Goal: Navigation & Orientation: Find specific page/section

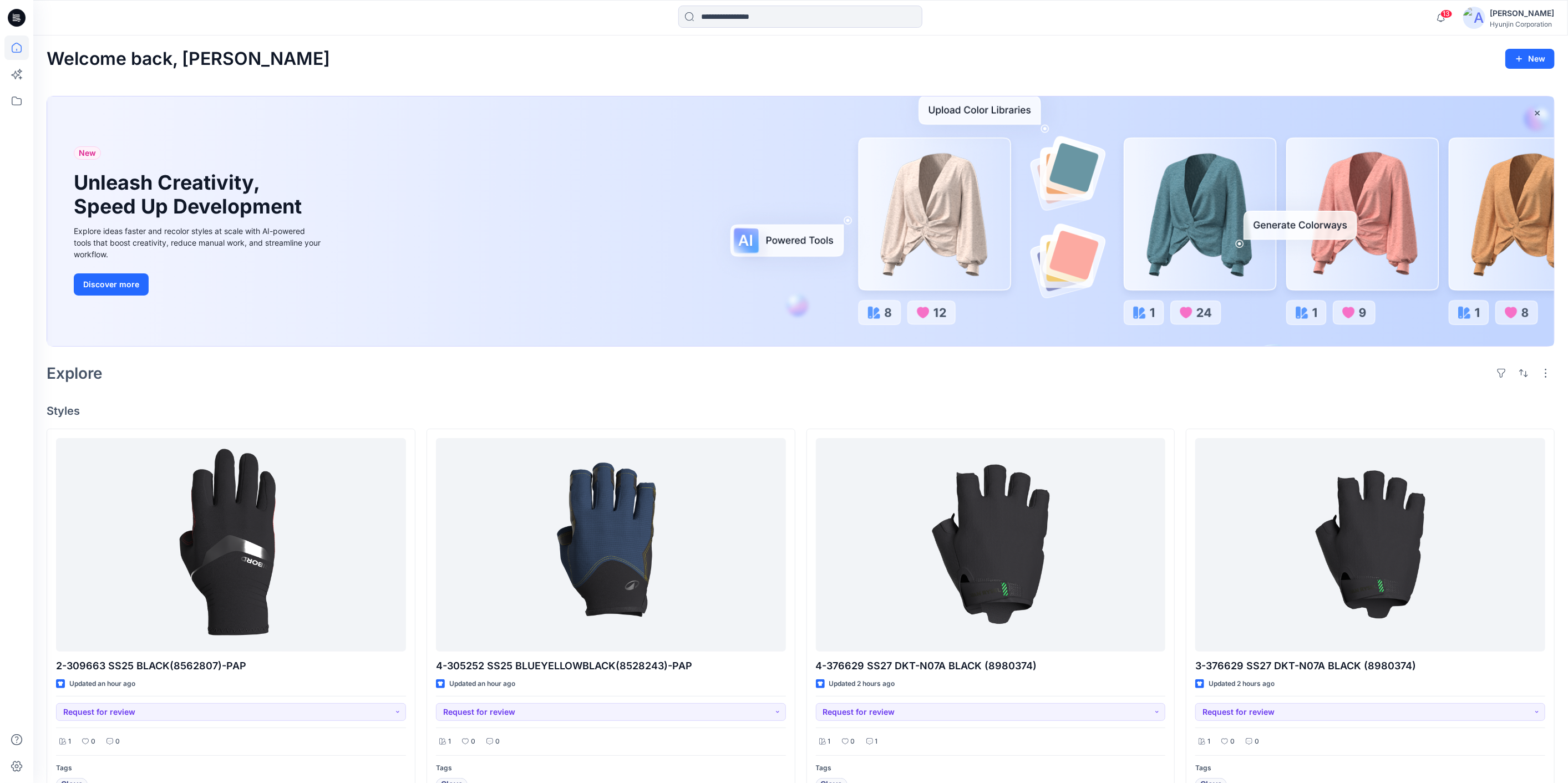
click at [4, 95] on div at bounding box center [16, 391] width 33 height 783
click at [16, 105] on icon at bounding box center [16, 101] width 25 height 25
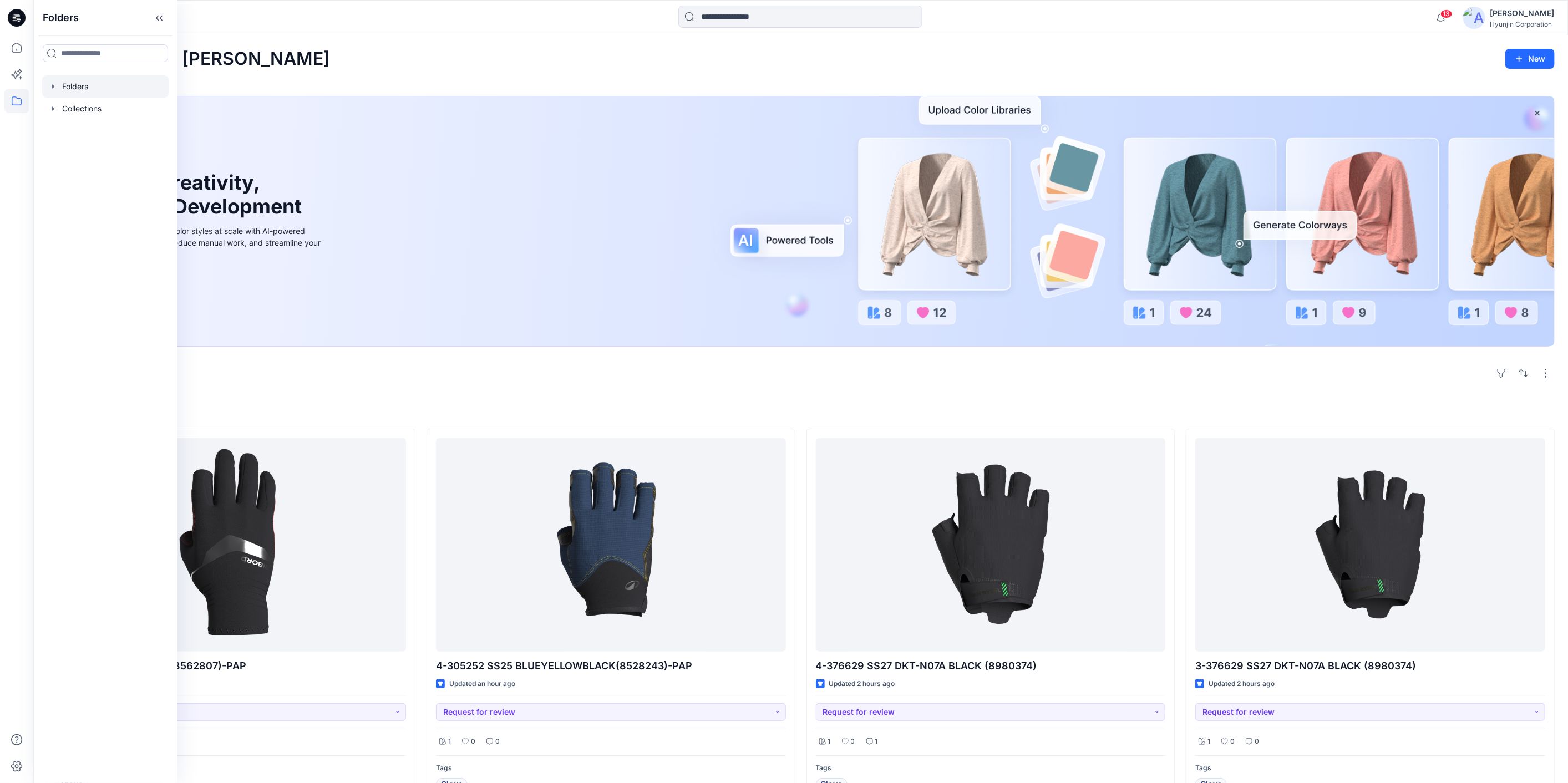
click at [92, 88] on div at bounding box center [105, 86] width 126 height 22
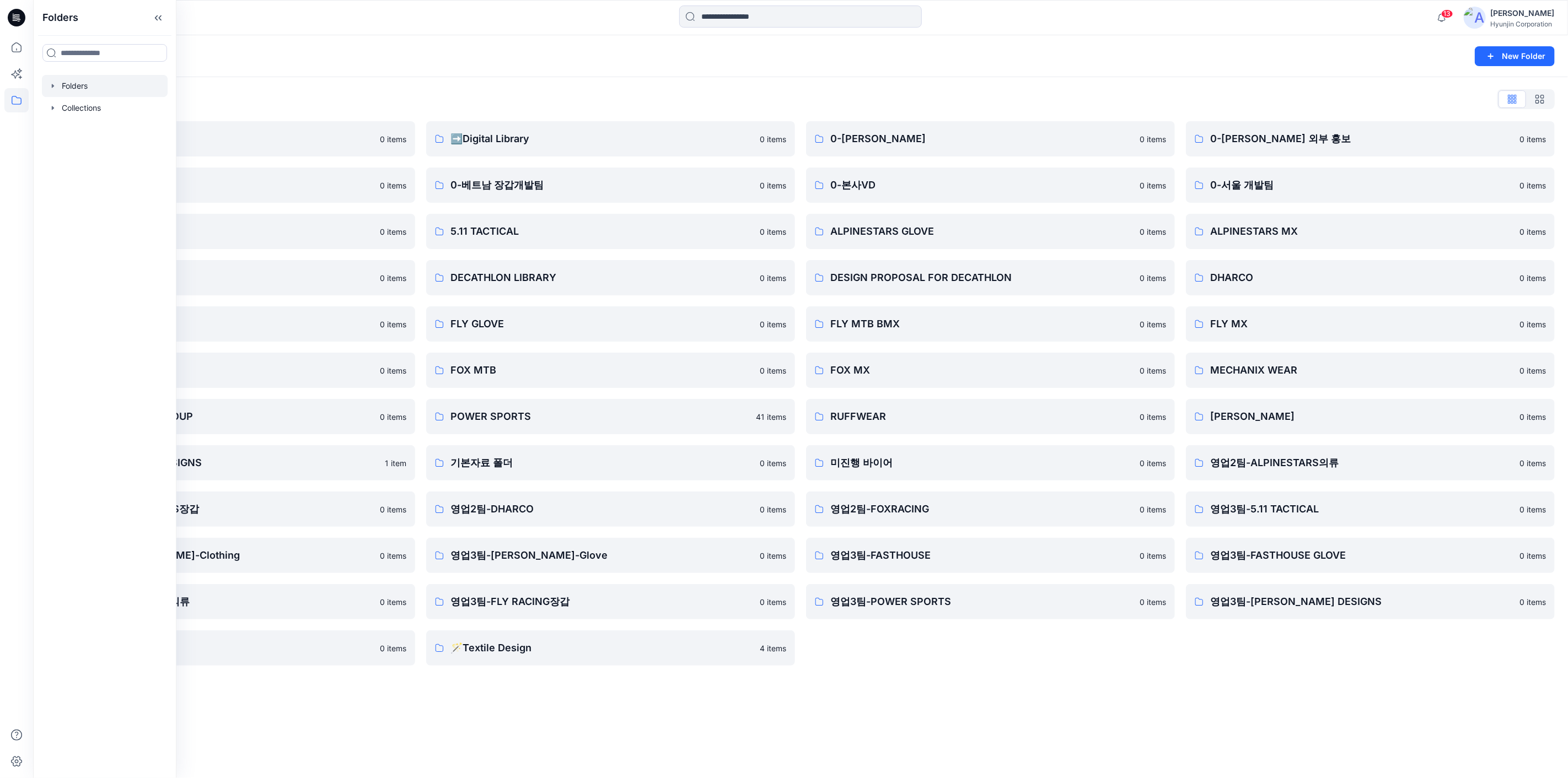
click at [441, 97] on div "Folders List" at bounding box center [801, 98] width 1509 height 17
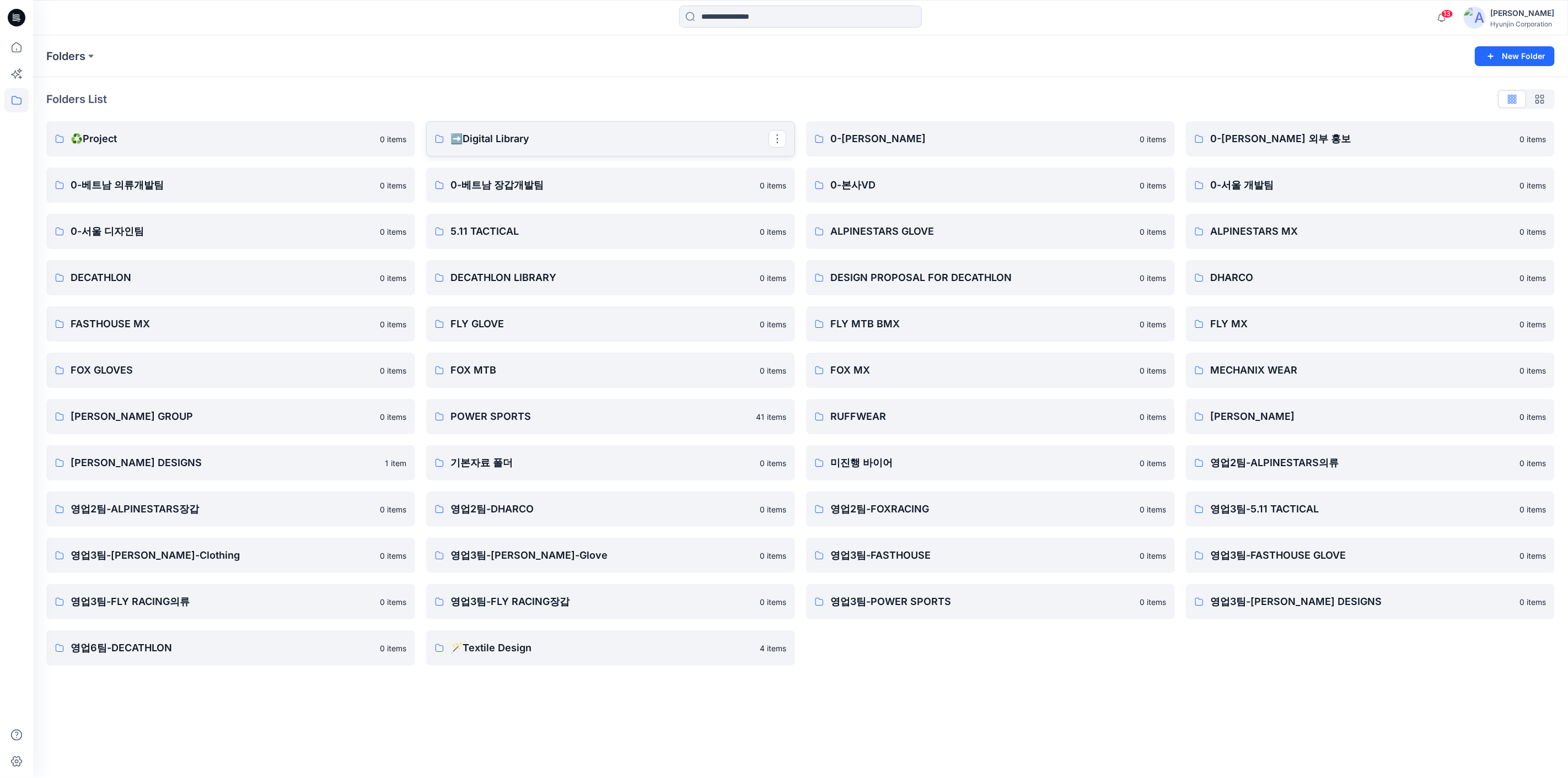
click at [524, 147] on link "➡️Digital Library" at bounding box center [610, 138] width 369 height 35
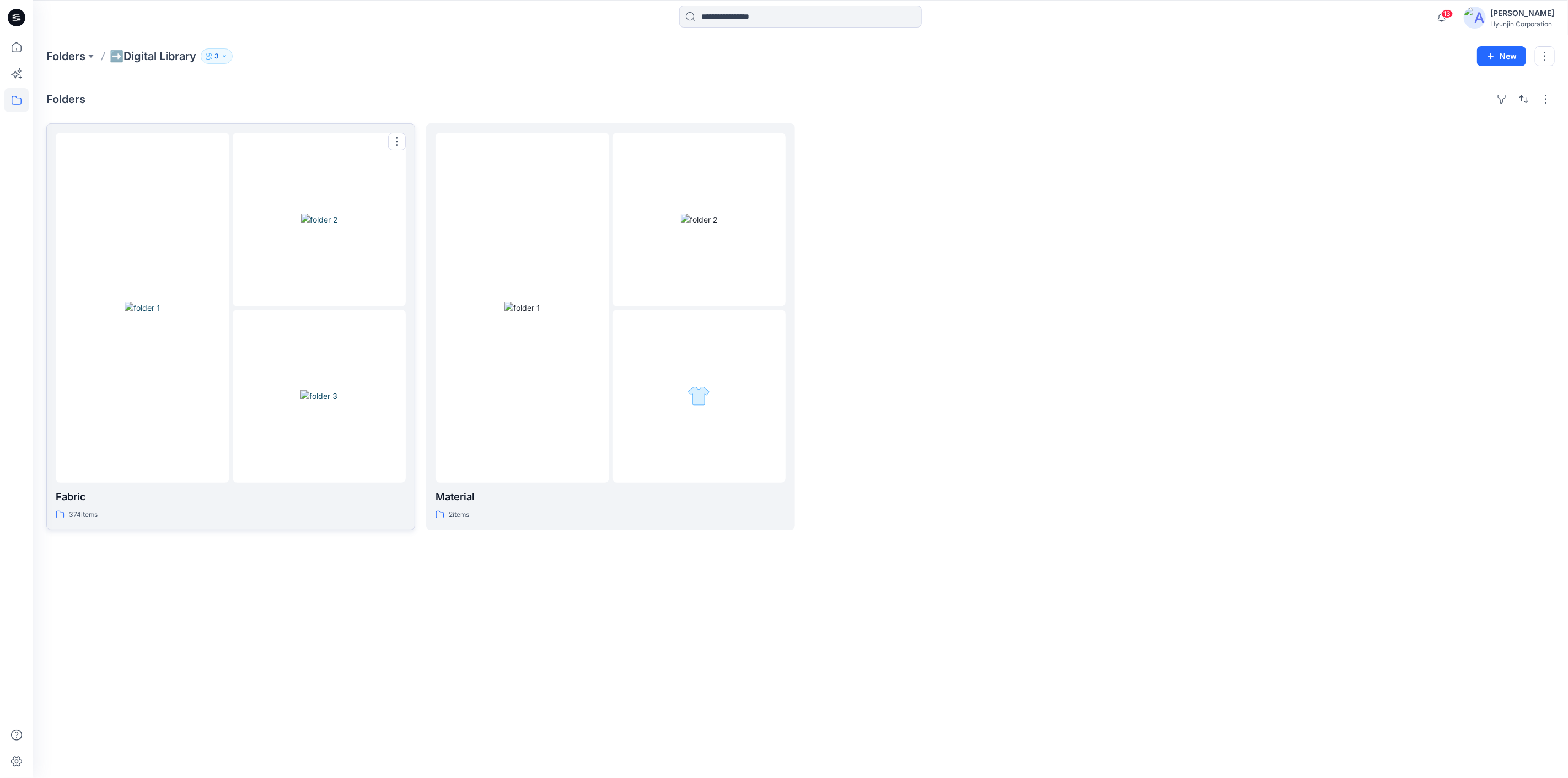
click at [231, 352] on div at bounding box center [230, 308] width 350 height 350
click at [541, 310] on img at bounding box center [521, 308] width 35 height 12
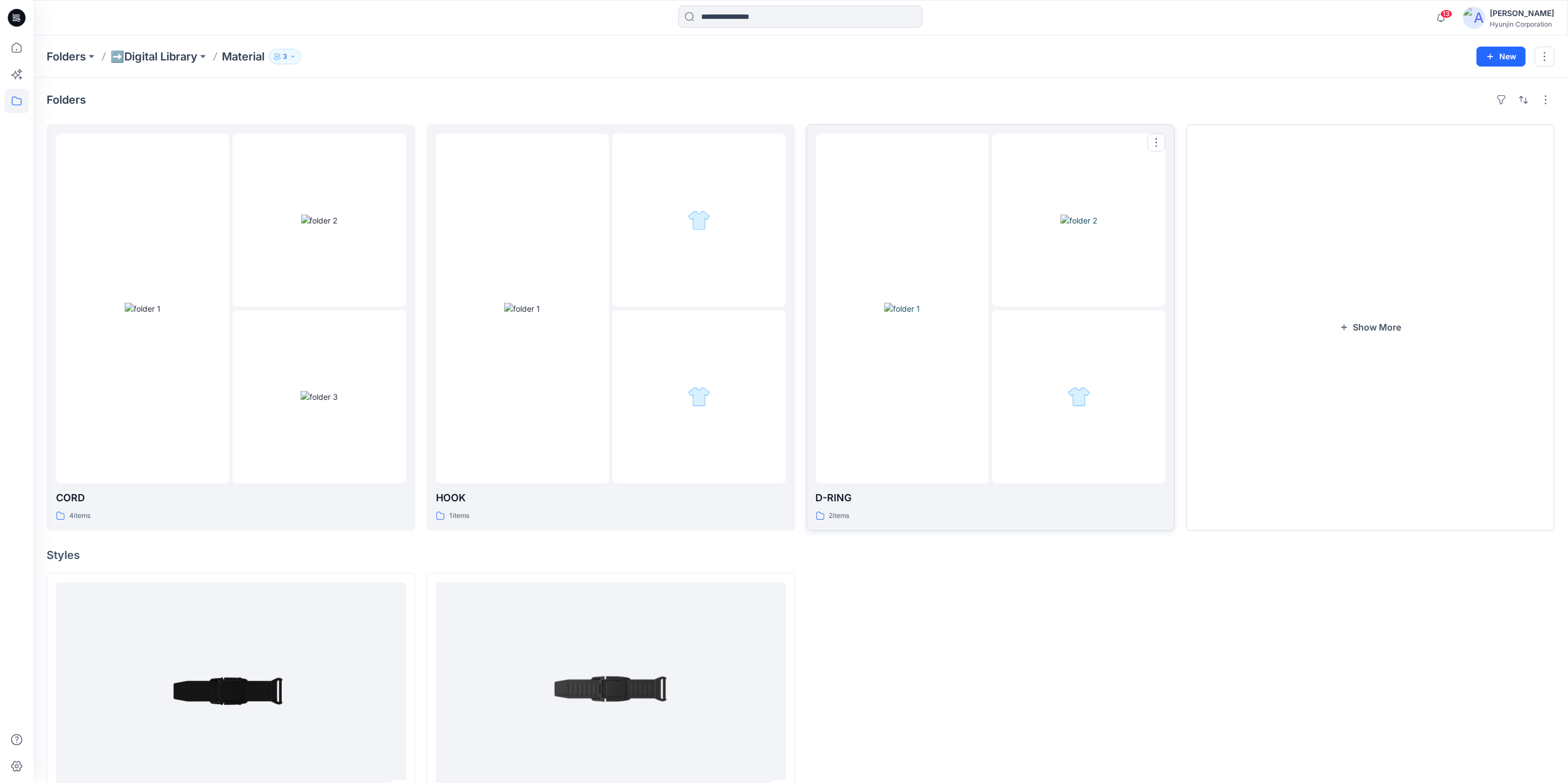
click at [1153, 354] on div at bounding box center [1078, 397] width 173 height 173
click at [1274, 285] on button "Show More" at bounding box center [1369, 328] width 369 height 407
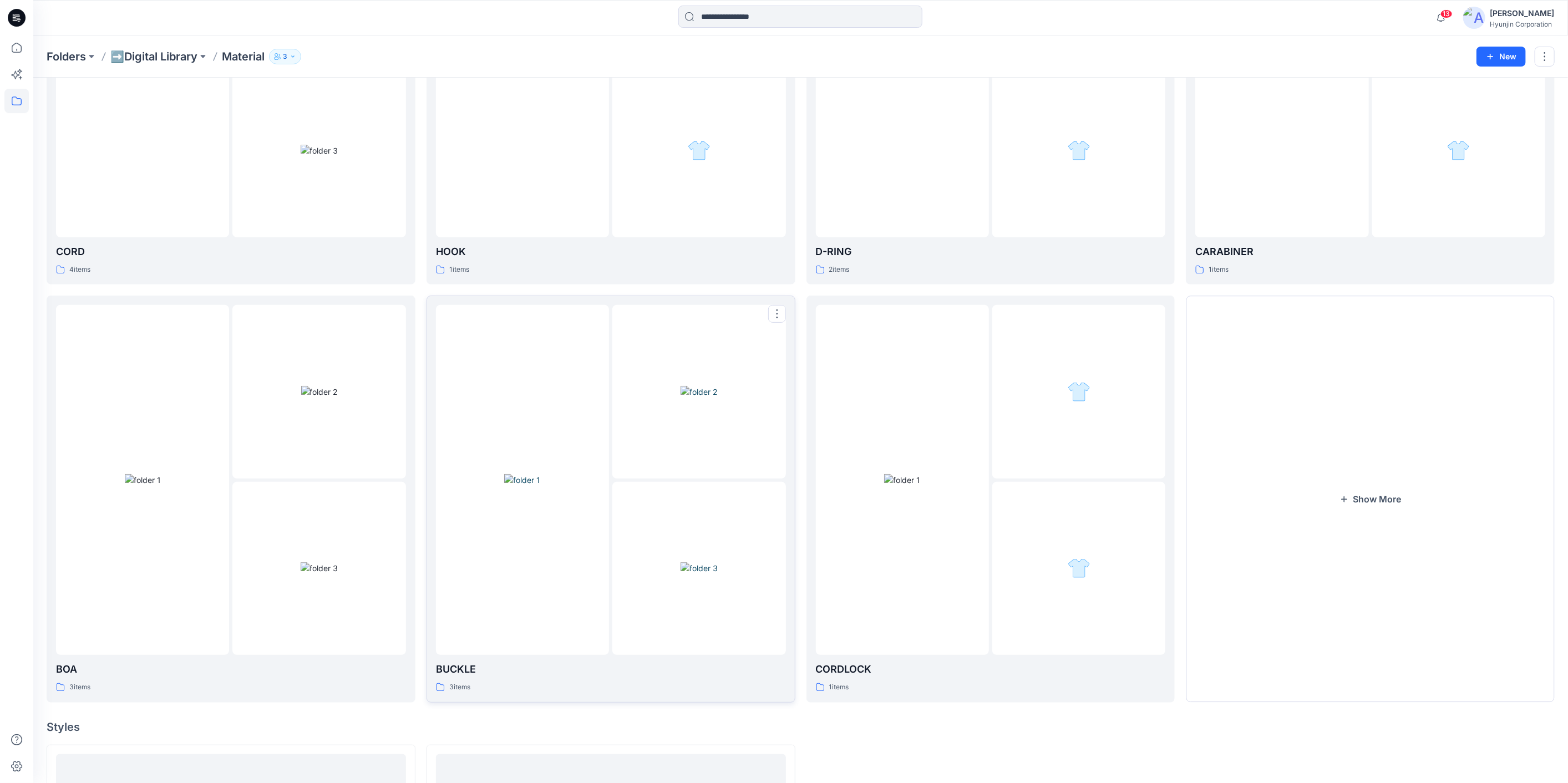
scroll to position [123, 0]
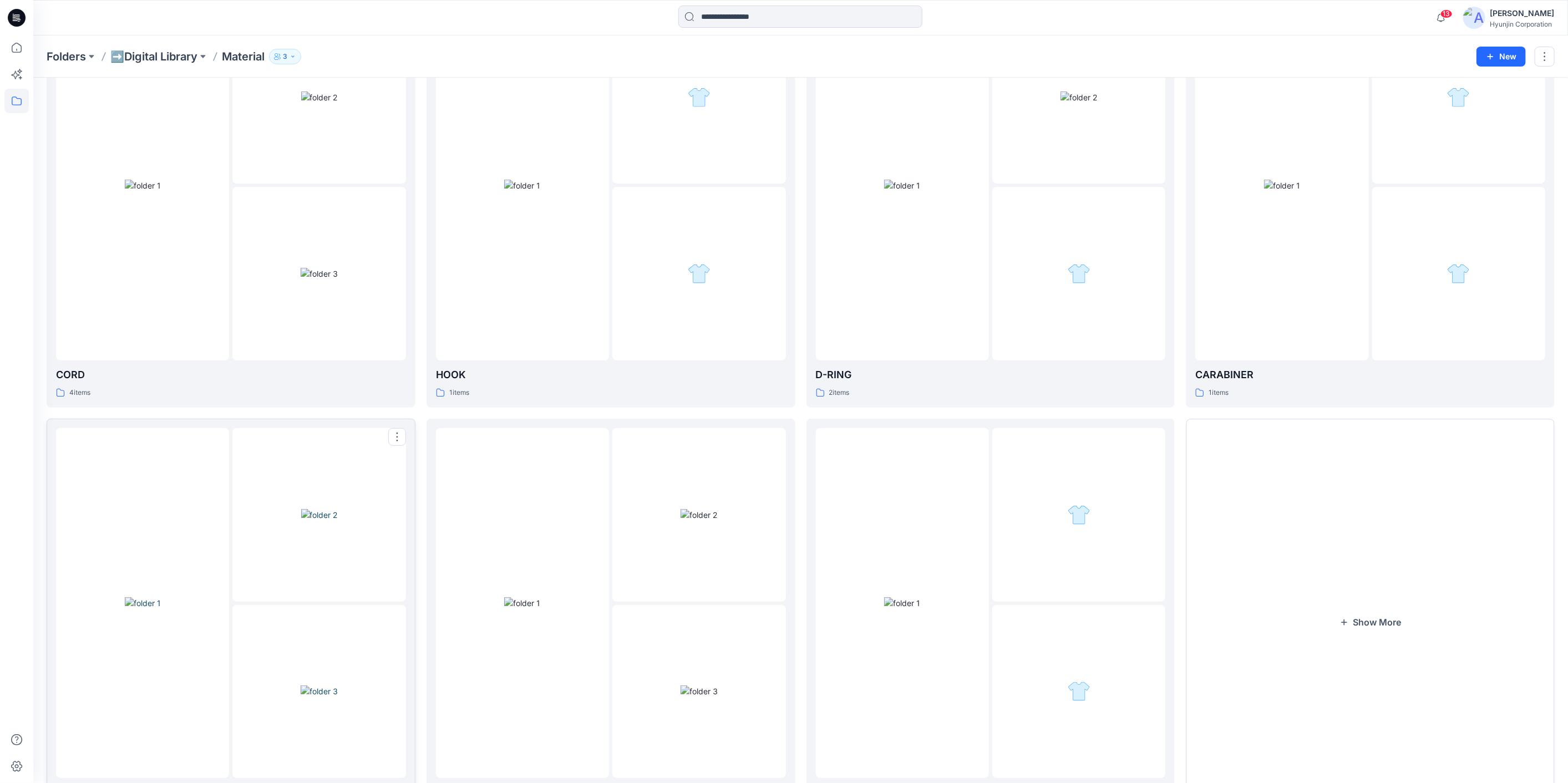
click at [233, 598] on div at bounding box center [319, 515] width 173 height 173
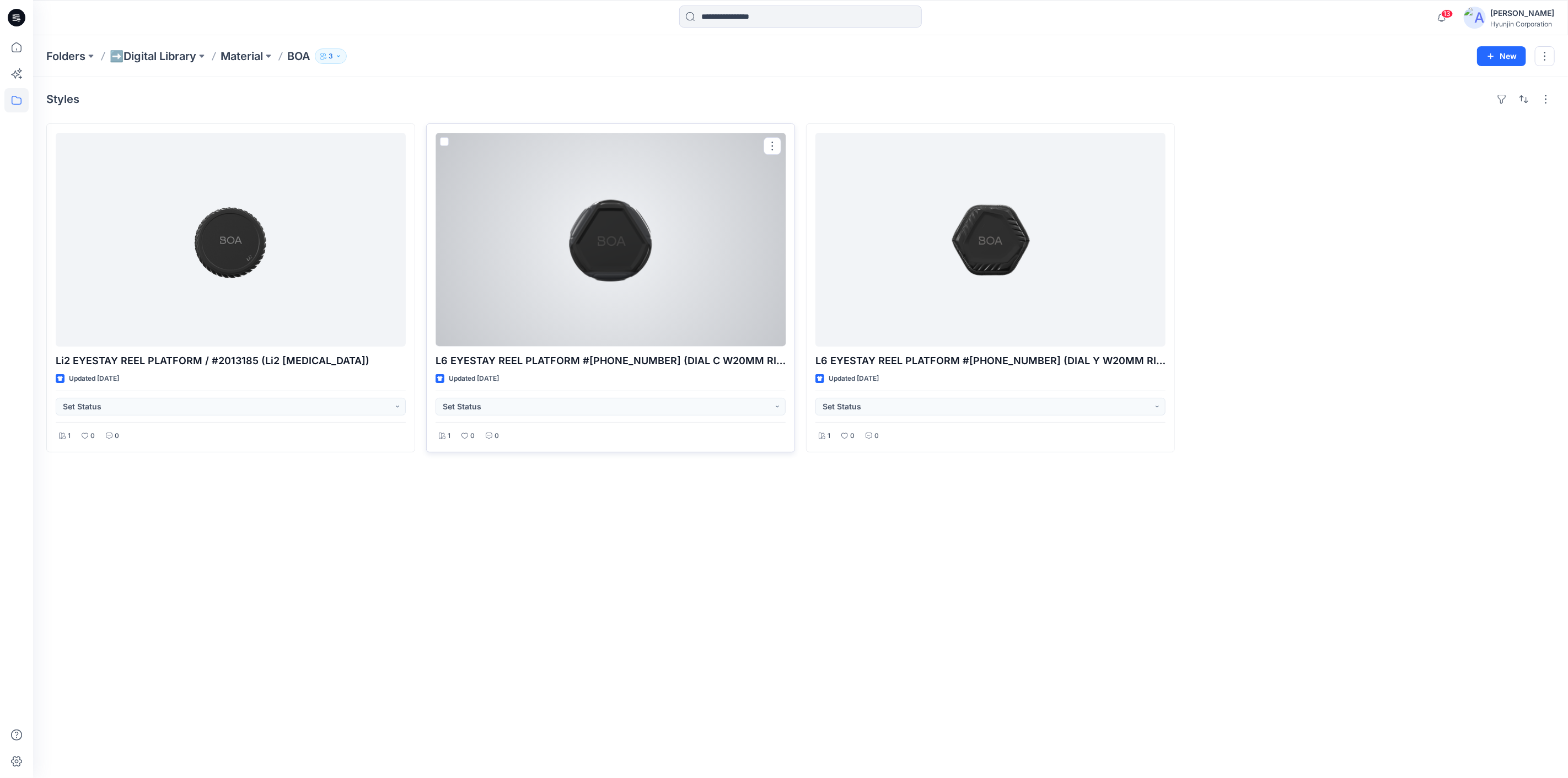
click at [569, 293] on div at bounding box center [611, 239] width 350 height 214
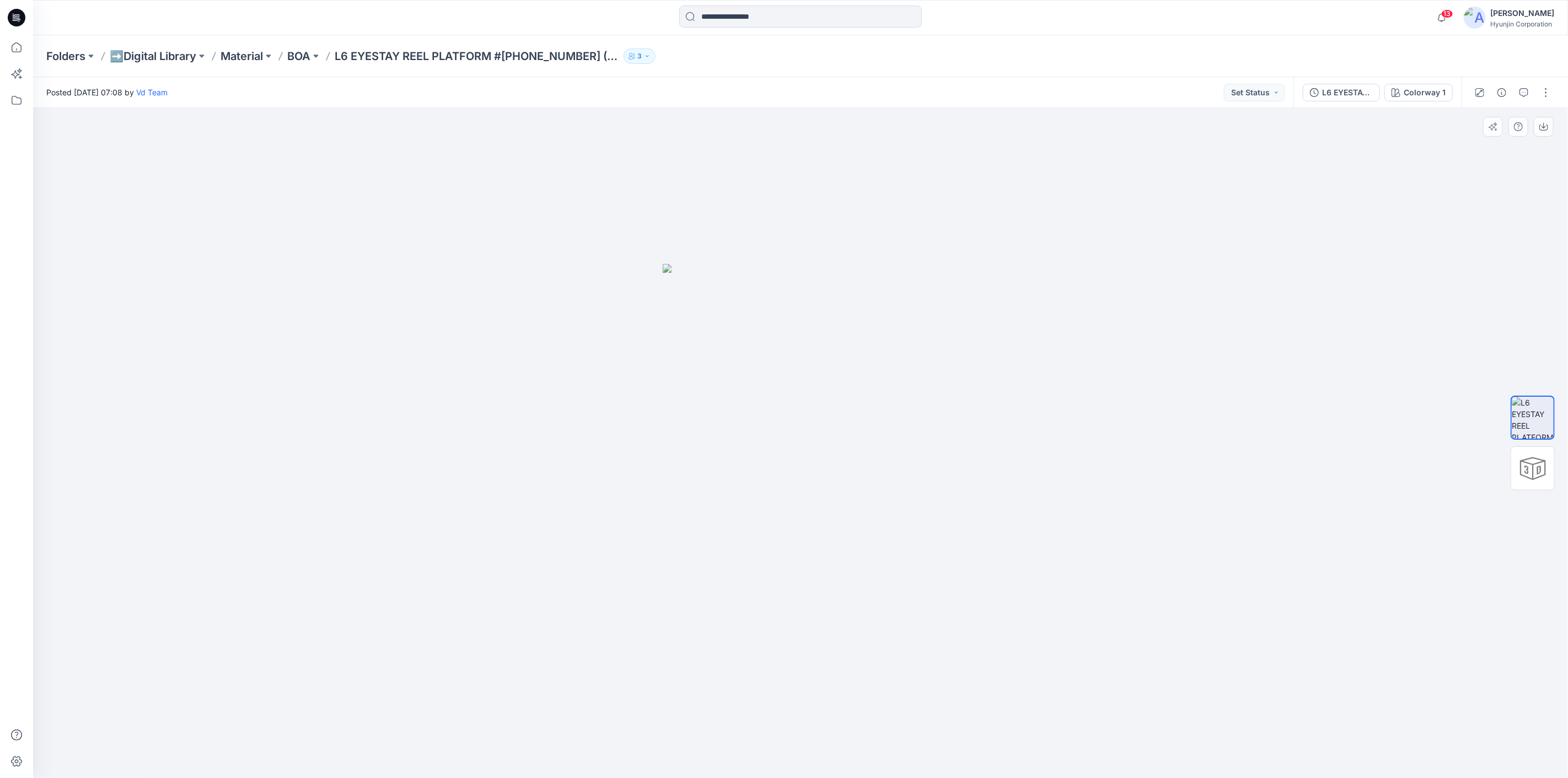
drag, startPoint x: 911, startPoint y: 351, endPoint x: 671, endPoint y: 367, distance: 240.5
click at [673, 367] on img at bounding box center [800, 520] width 276 height 514
drag, startPoint x: 895, startPoint y: 516, endPoint x: 770, endPoint y: 522, distance: 125.1
drag, startPoint x: 769, startPoint y: 522, endPoint x: 845, endPoint y: 528, distance: 76.2
click at [845, 528] on img at bounding box center [800, 520] width 276 height 514
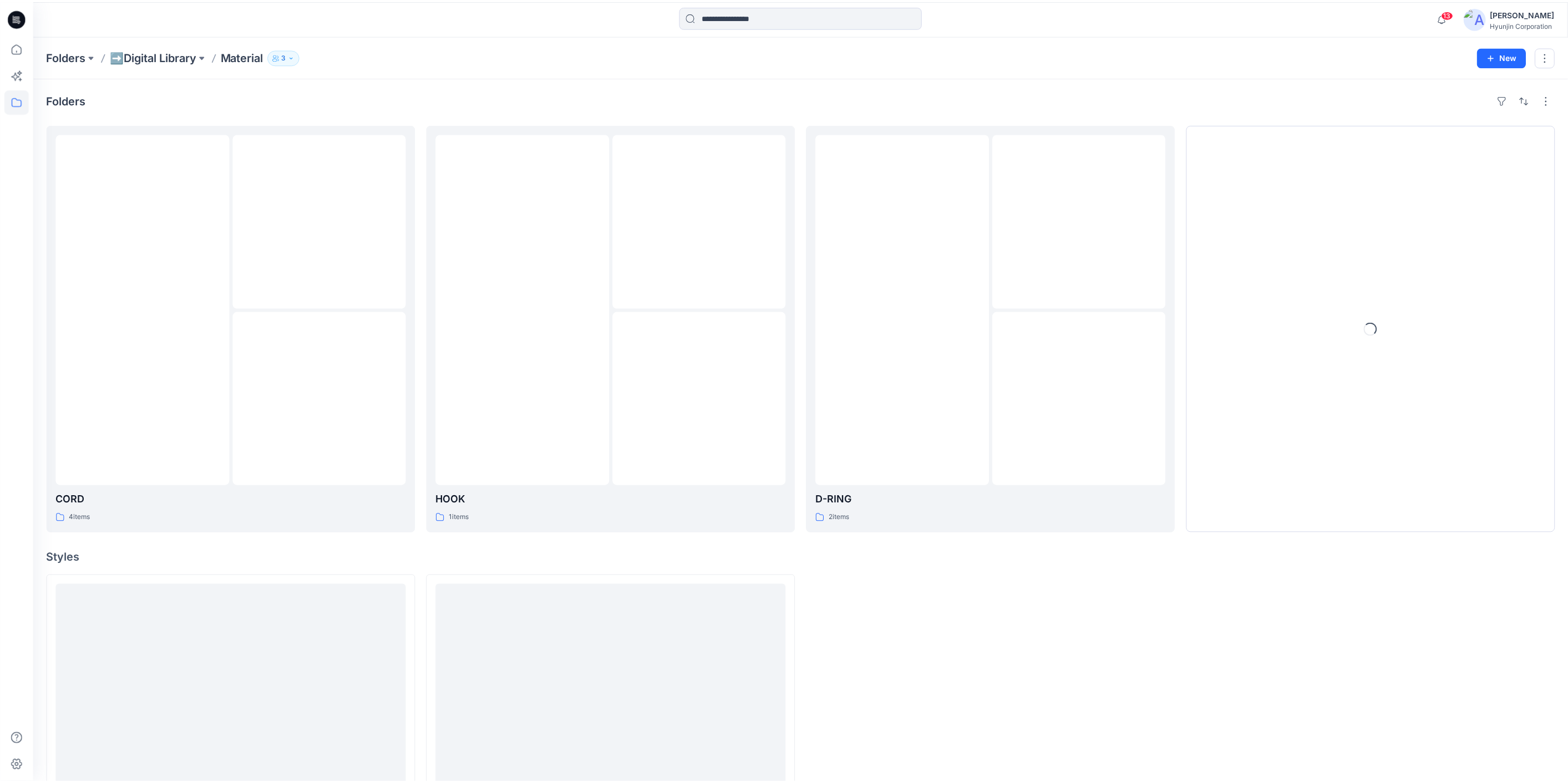
scroll to position [123, 0]
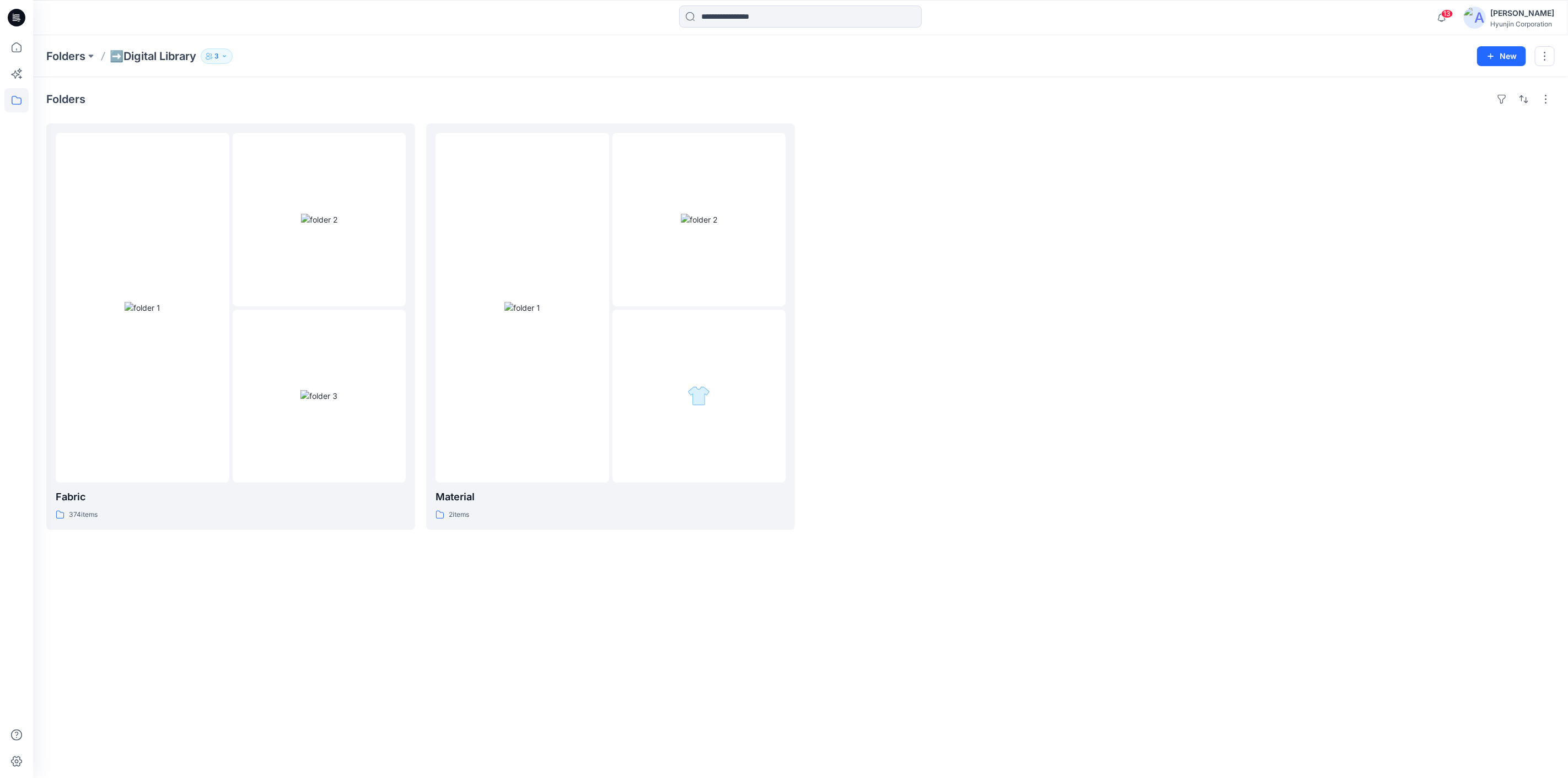
click at [223, 55] on button "3" at bounding box center [217, 56] width 32 height 15
click at [350, 90] on icon "Manage Users" at bounding box center [352, 87] width 9 height 9
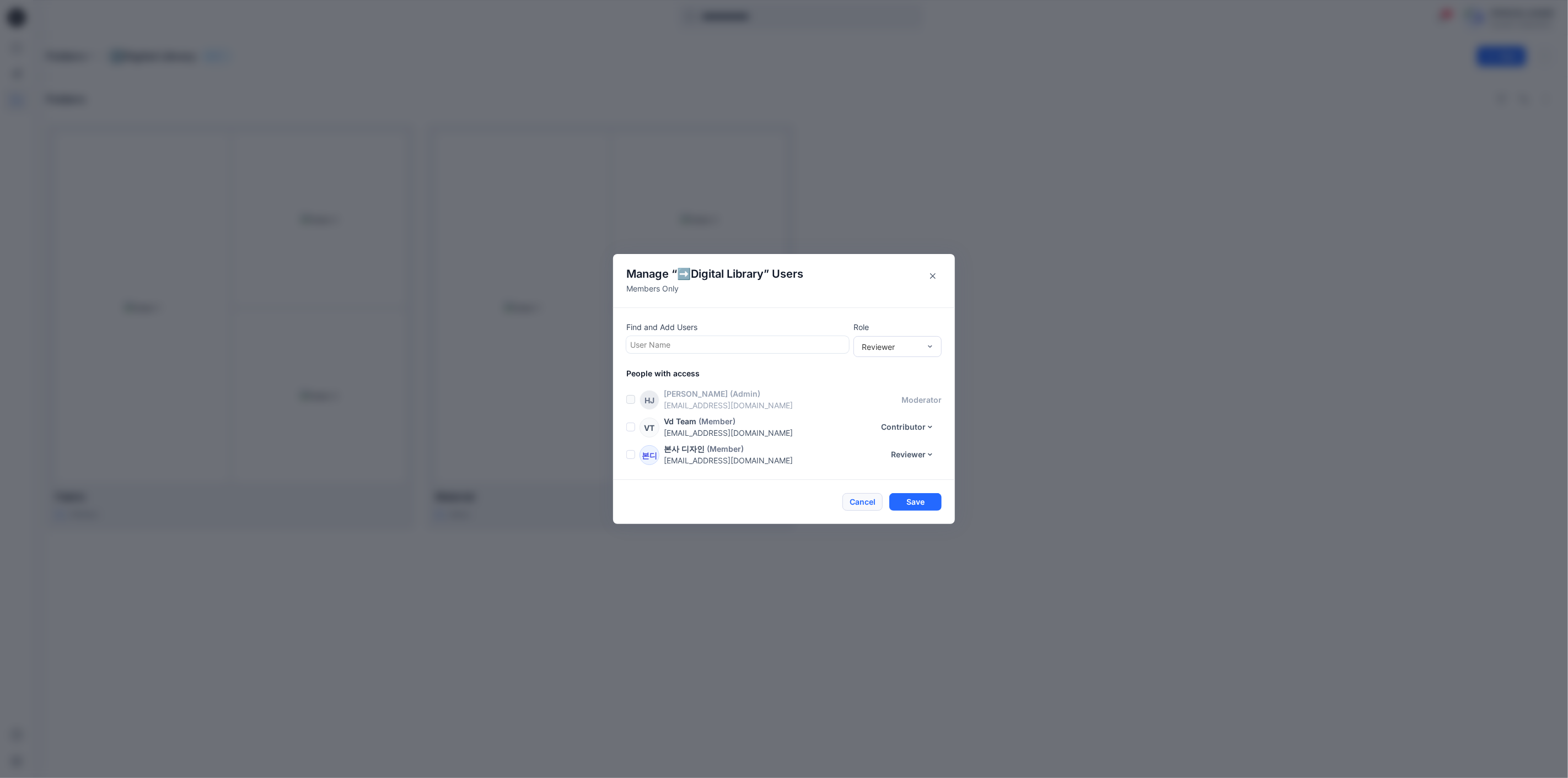
click at [874, 508] on button "Cancel" at bounding box center [863, 501] width 40 height 17
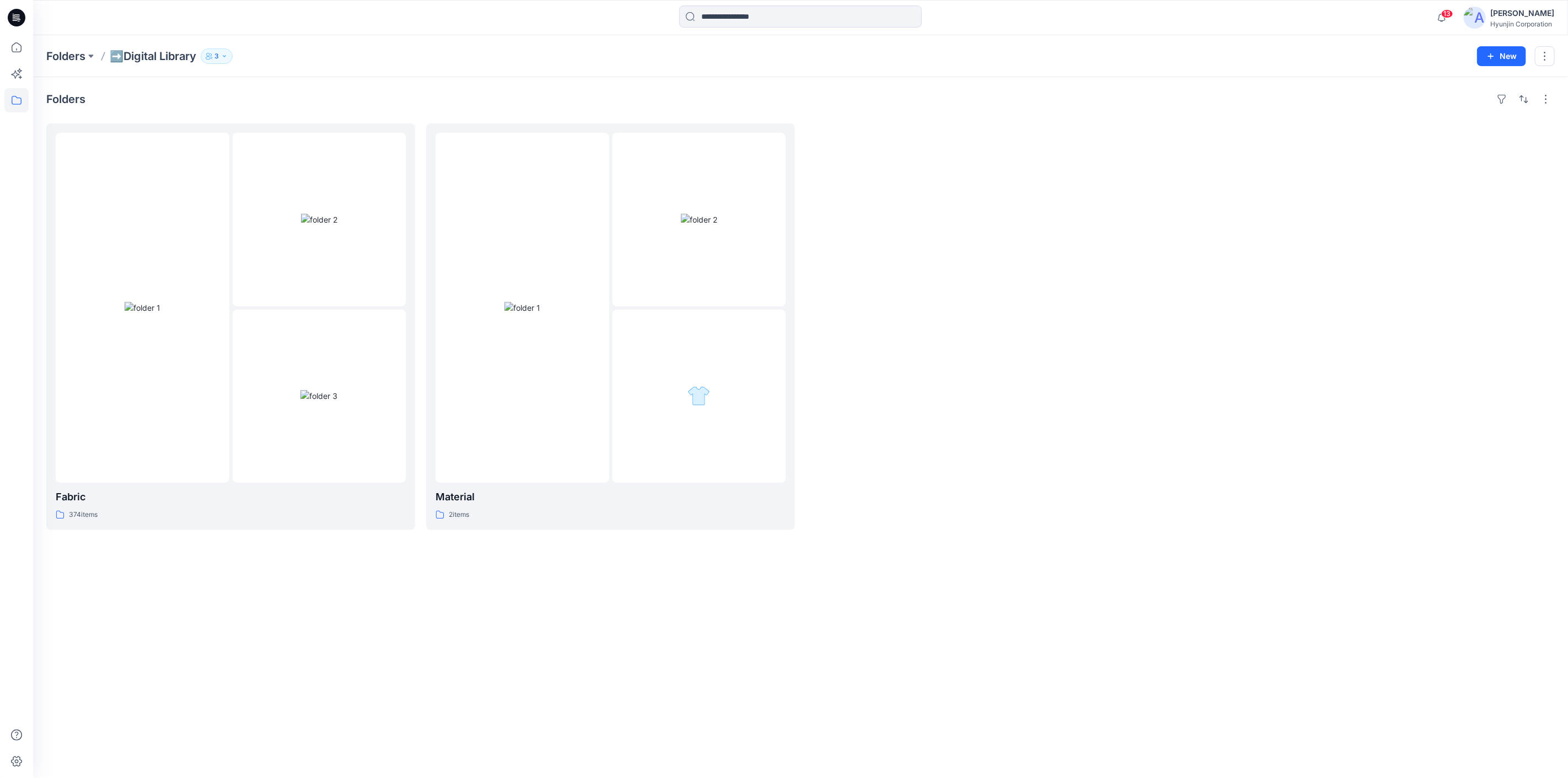
click at [809, 640] on div "Folders Fabric 374 items Material 2 items" at bounding box center [800, 428] width 1535 height 702
click at [257, 278] on div at bounding box center [319, 219] width 174 height 174
